Goal: Information Seeking & Learning: Compare options

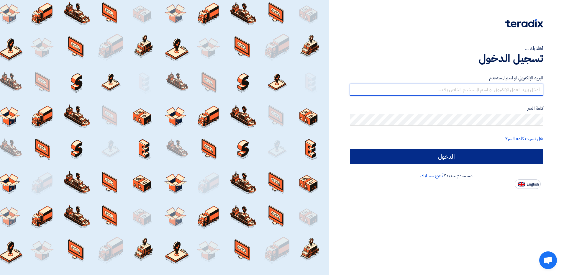
type input "[EMAIL_ADDRESS][DOMAIN_NAME]"
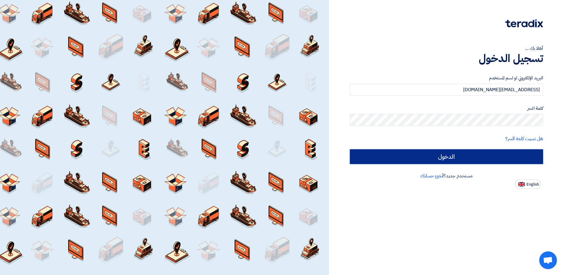
click at [467, 156] on input "الدخول" at bounding box center [446, 156] width 193 height 15
type input "Sign in"
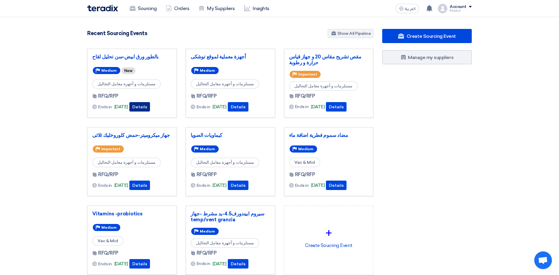
click at [150, 104] on button "Details" at bounding box center [139, 106] width 21 height 9
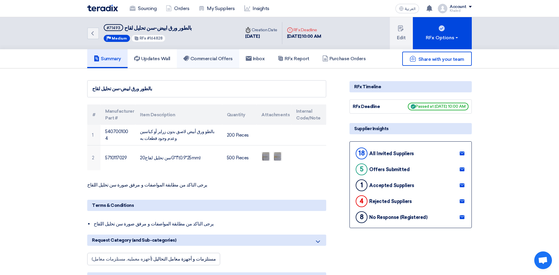
click at [214, 55] on link "Commercial Offers" at bounding box center [208, 58] width 63 height 19
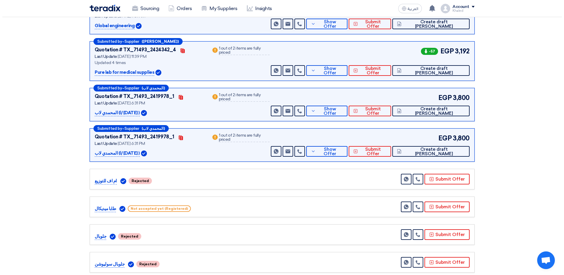
scroll to position [15, 0]
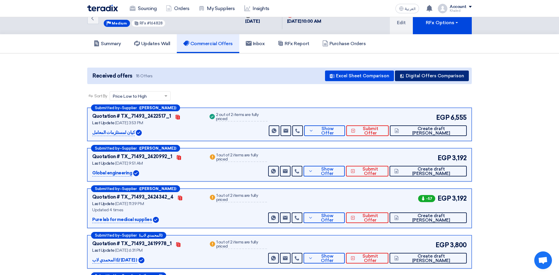
drag, startPoint x: 408, startPoint y: 83, endPoint x: 410, endPoint y: 80, distance: 3.6
click at [408, 83] on div "Received offers 18 Offers Excel Sheet Comparison Digital Offers Comparison" at bounding box center [279, 76] width 385 height 17
click at [410, 80] on button "Digital Offers Comparison" at bounding box center [432, 75] width 74 height 11
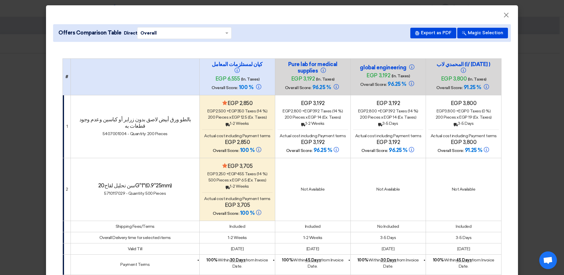
drag, startPoint x: 309, startPoint y: 118, endPoint x: 314, endPoint y: 119, distance: 5.1
click at [314, 119] on span "egp 14" at bounding box center [314, 117] width 13 height 5
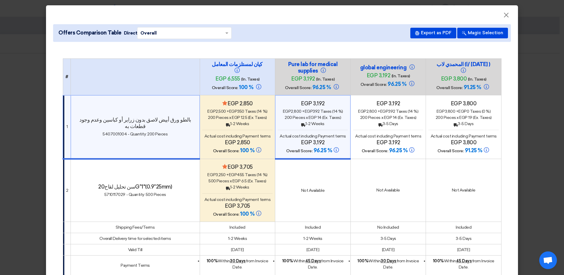
click at [314, 119] on span "egp 14" at bounding box center [314, 117] width 13 height 5
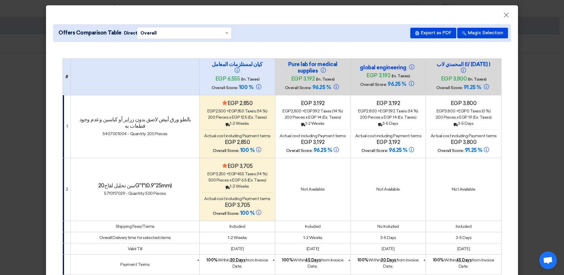
click at [318, 167] on td "Not Available" at bounding box center [312, 189] width 75 height 63
drag, startPoint x: 311, startPoint y: 118, endPoint x: 314, endPoint y: 118, distance: 3.5
click at [314, 118] on div "200 Pieces x egp 14 (Ex. Taxes)" at bounding box center [313, 117] width 70 height 6
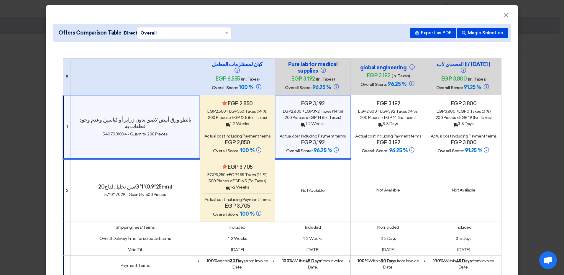
drag, startPoint x: 314, startPoint y: 118, endPoint x: 309, endPoint y: 115, distance: 6.1
click at [308, 115] on span "egp 14" at bounding box center [314, 117] width 13 height 5
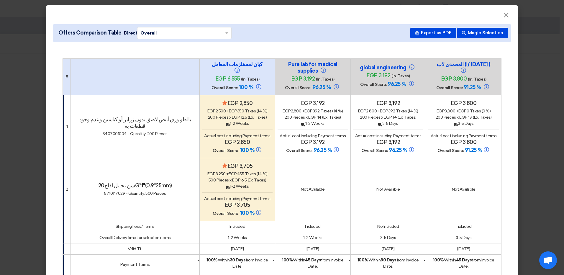
drag, startPoint x: 310, startPoint y: 116, endPoint x: 315, endPoint y: 119, distance: 5.6
click at [315, 119] on div "200 Pieces x egp 14 (Ex. Taxes)" at bounding box center [313, 117] width 70 height 6
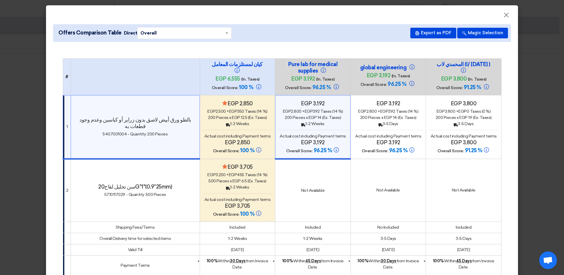
click at [312, 119] on span "egp 14" at bounding box center [314, 117] width 13 height 5
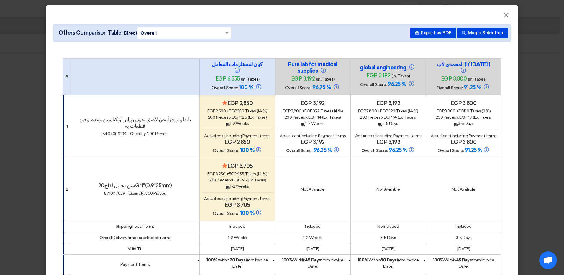
click at [309, 167] on td "Not Available" at bounding box center [312, 189] width 75 height 63
drag, startPoint x: 309, startPoint y: 167, endPoint x: 298, endPoint y: 170, distance: 12.1
click at [298, 170] on td "Not Available" at bounding box center [312, 189] width 75 height 63
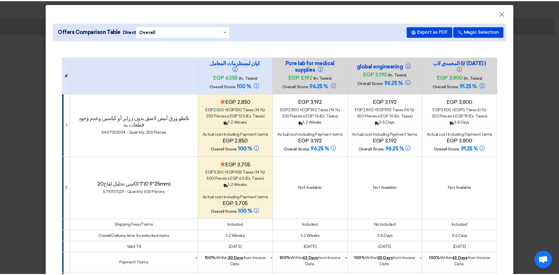
scroll to position [0, 0]
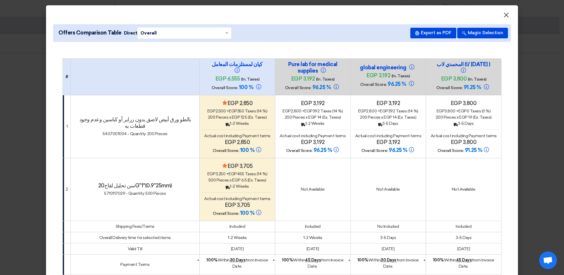
click at [503, 16] on span "×" at bounding box center [506, 17] width 6 height 12
